Goal: Transaction & Acquisition: Purchase product/service

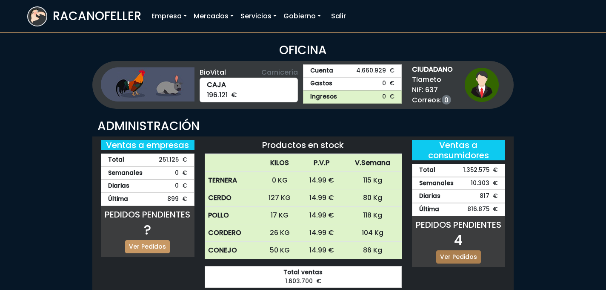
click at [459, 252] on link "Ver Pedidos" at bounding box center [458, 256] width 45 height 13
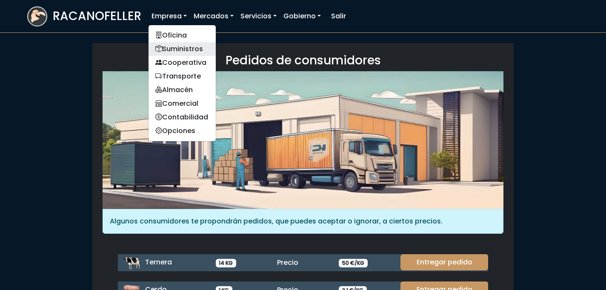
click at [176, 49] on link "Suministros" at bounding box center [182, 49] width 67 height 14
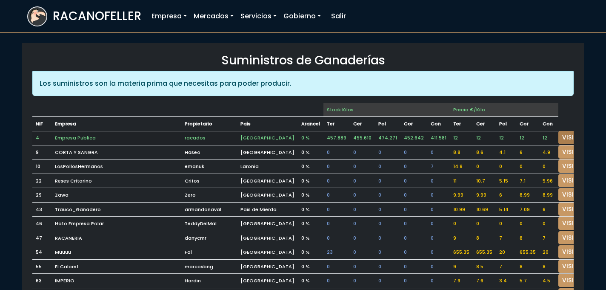
click at [559, 135] on link "VISITAR" at bounding box center [574, 137] width 31 height 13
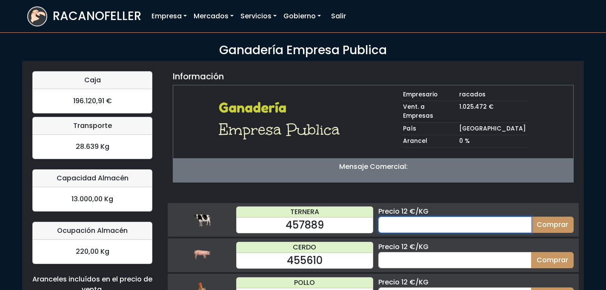
click at [431, 216] on input "number" at bounding box center [454, 224] width 153 height 16
type input "50"
click at [531, 216] on button "Comprar" at bounding box center [552, 224] width 43 height 16
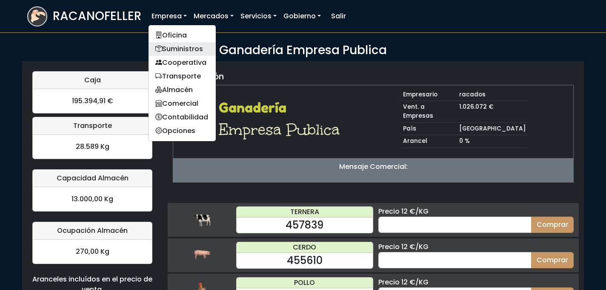
click at [175, 49] on link "Suministros" at bounding box center [182, 49] width 67 height 14
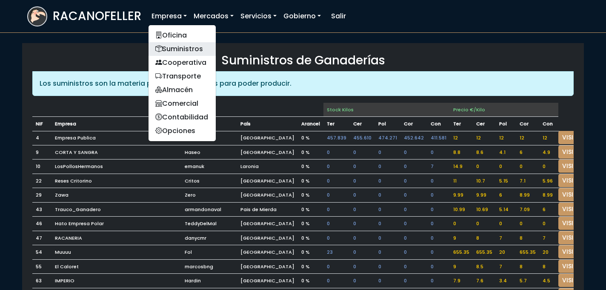
click at [170, 42] on link "Suministros" at bounding box center [182, 49] width 67 height 14
click at [170, 34] on link "Oficina" at bounding box center [182, 36] width 67 height 14
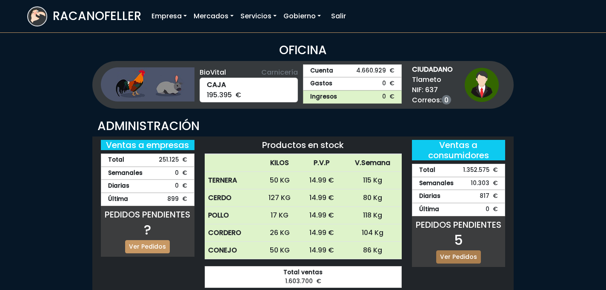
click at [453, 257] on link "Ver Pedidos" at bounding box center [458, 256] width 45 height 13
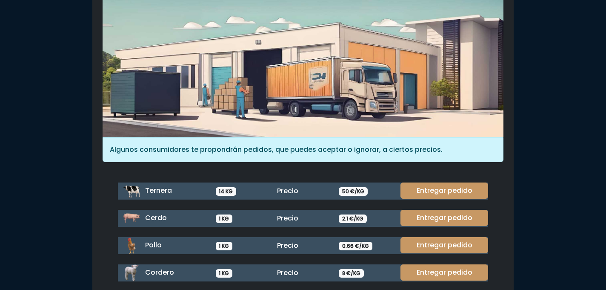
scroll to position [83, 0]
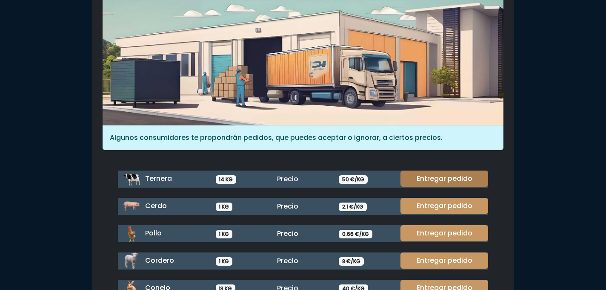
click at [462, 172] on link "Entregar pedido" at bounding box center [445, 178] width 88 height 16
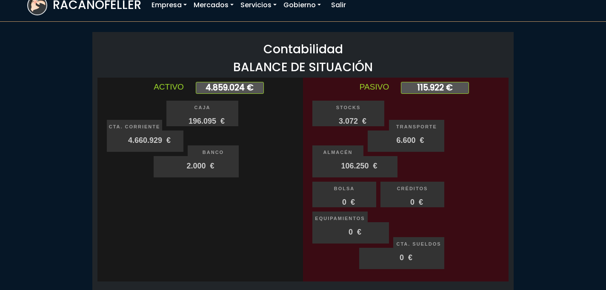
scroll to position [12, 0]
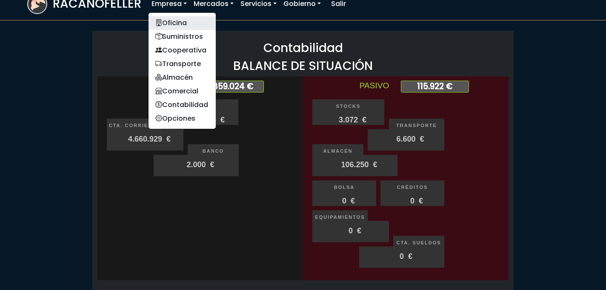
click at [175, 24] on link "Oficina" at bounding box center [182, 23] width 67 height 14
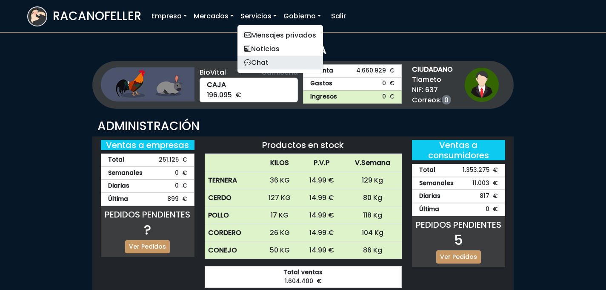
click at [267, 59] on link "Chat" at bounding box center [281, 63] width 86 height 14
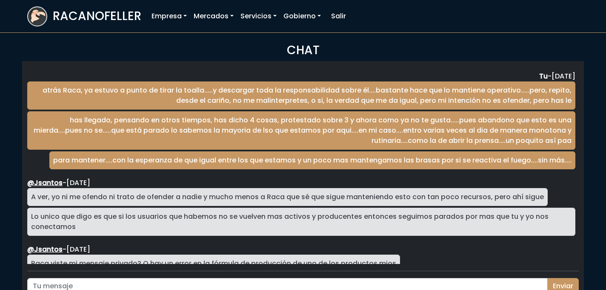
scroll to position [1420, 0]
